Goal: Task Accomplishment & Management: Manage account settings

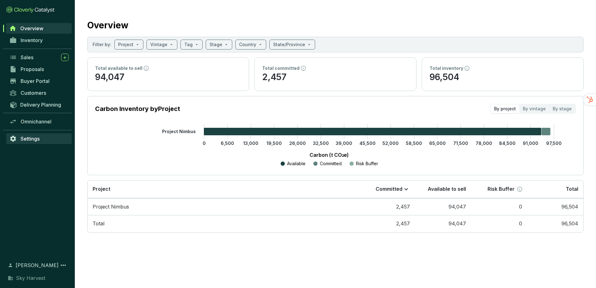
click at [39, 133] on link "Settings" at bounding box center [38, 138] width 65 height 11
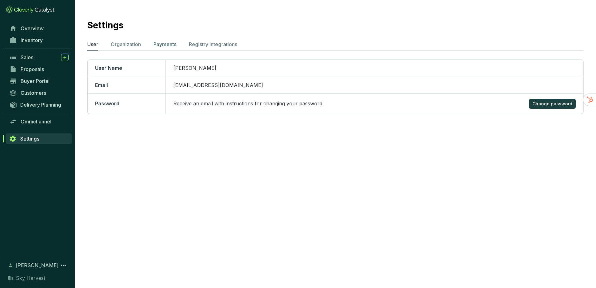
click at [159, 45] on p "Payments" at bounding box center [164, 43] width 23 height 7
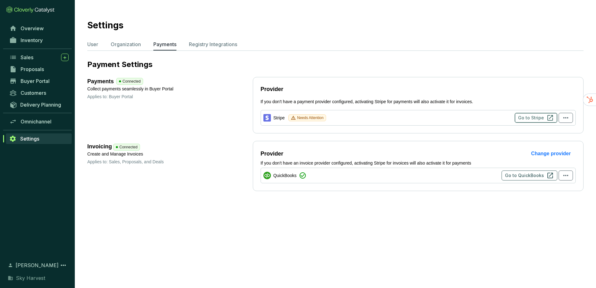
click at [524, 119] on span "Go to Stripe" at bounding box center [531, 118] width 26 height 6
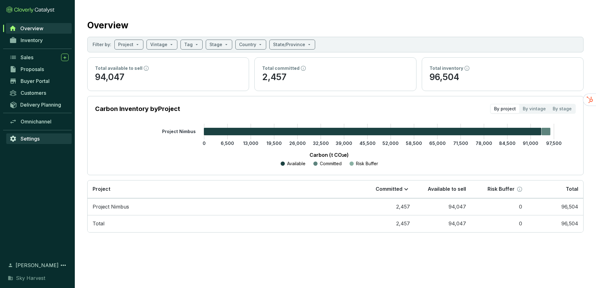
click at [16, 136] on icon at bounding box center [12, 138] width 7 height 7
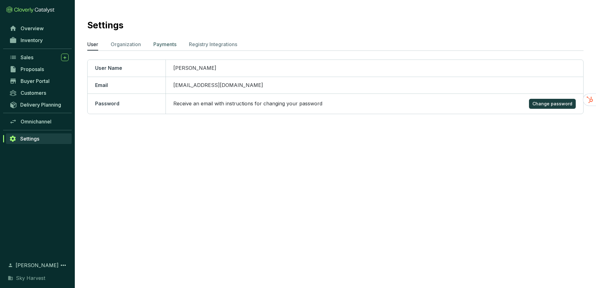
click at [168, 42] on p "Payments" at bounding box center [164, 43] width 23 height 7
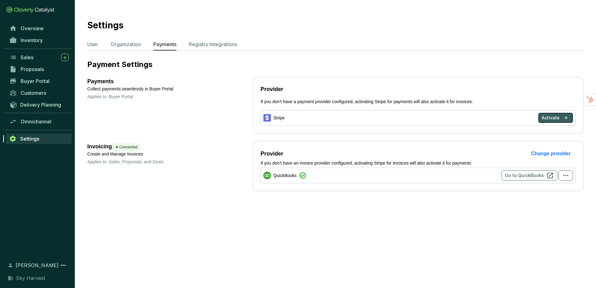
click at [554, 114] on button "Activate" at bounding box center [555, 118] width 35 height 10
